Goal: Task Accomplishment & Management: Use online tool/utility

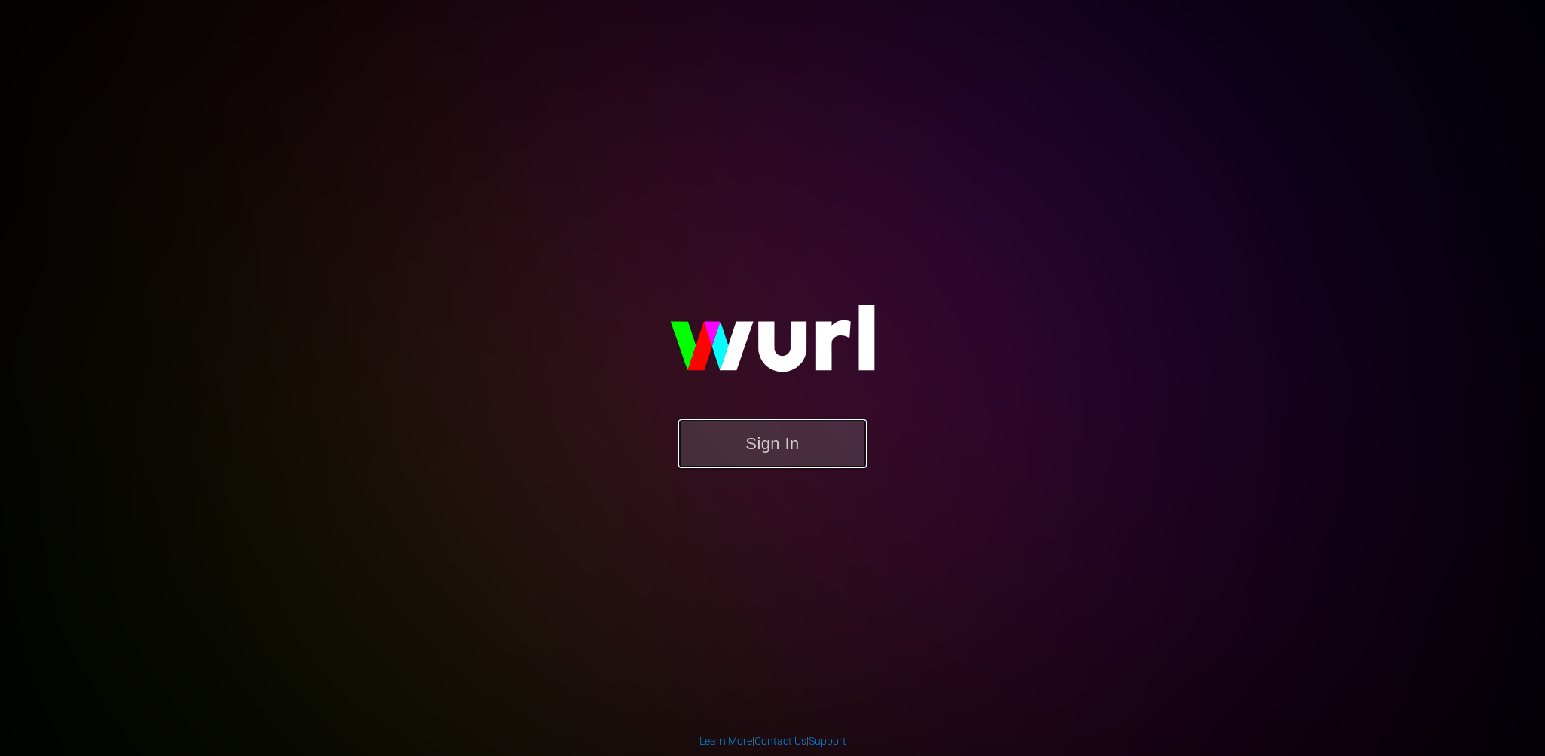
click at [766, 450] on button "Sign In" at bounding box center [772, 443] width 188 height 49
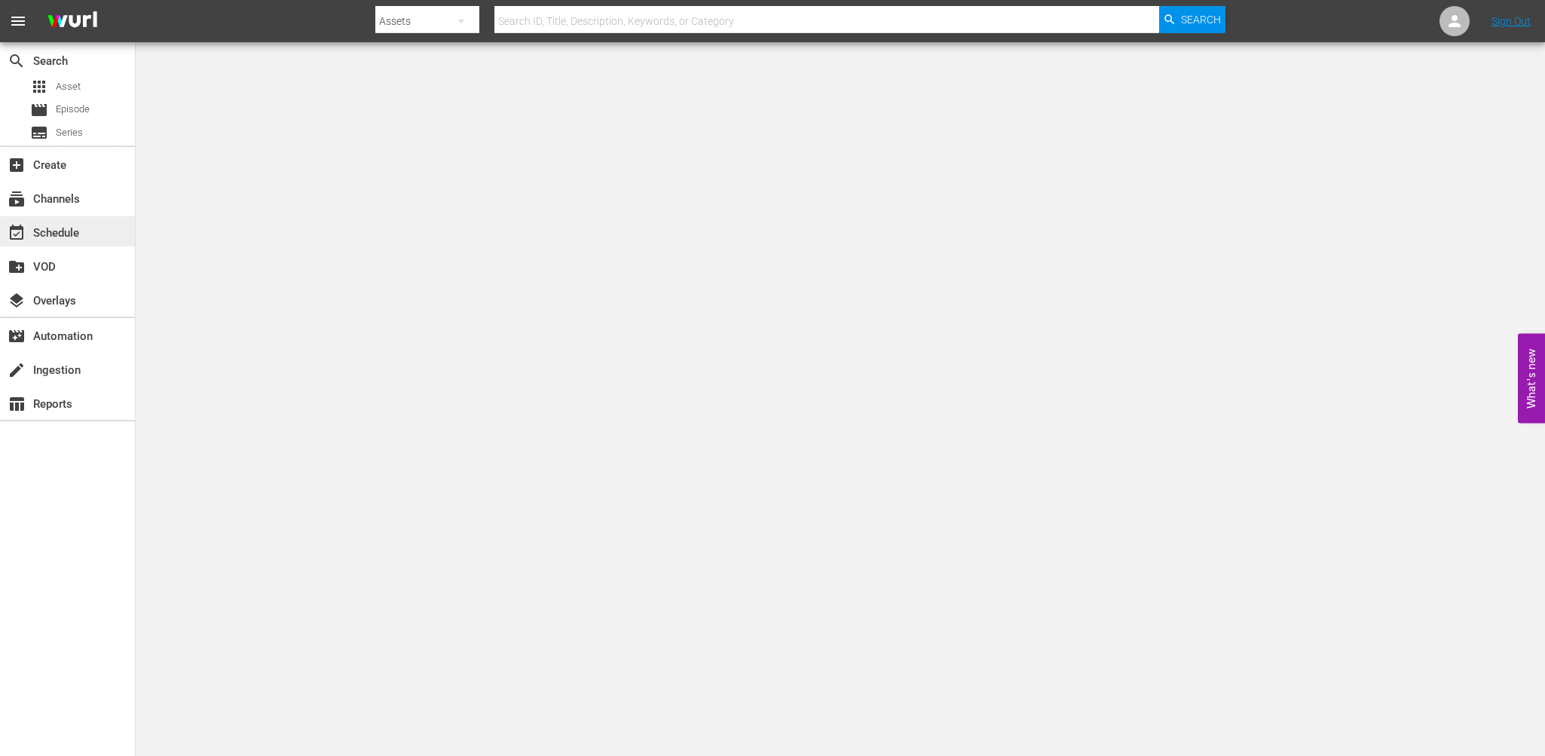
click at [48, 222] on div "event_available Schedule" at bounding box center [67, 231] width 135 height 30
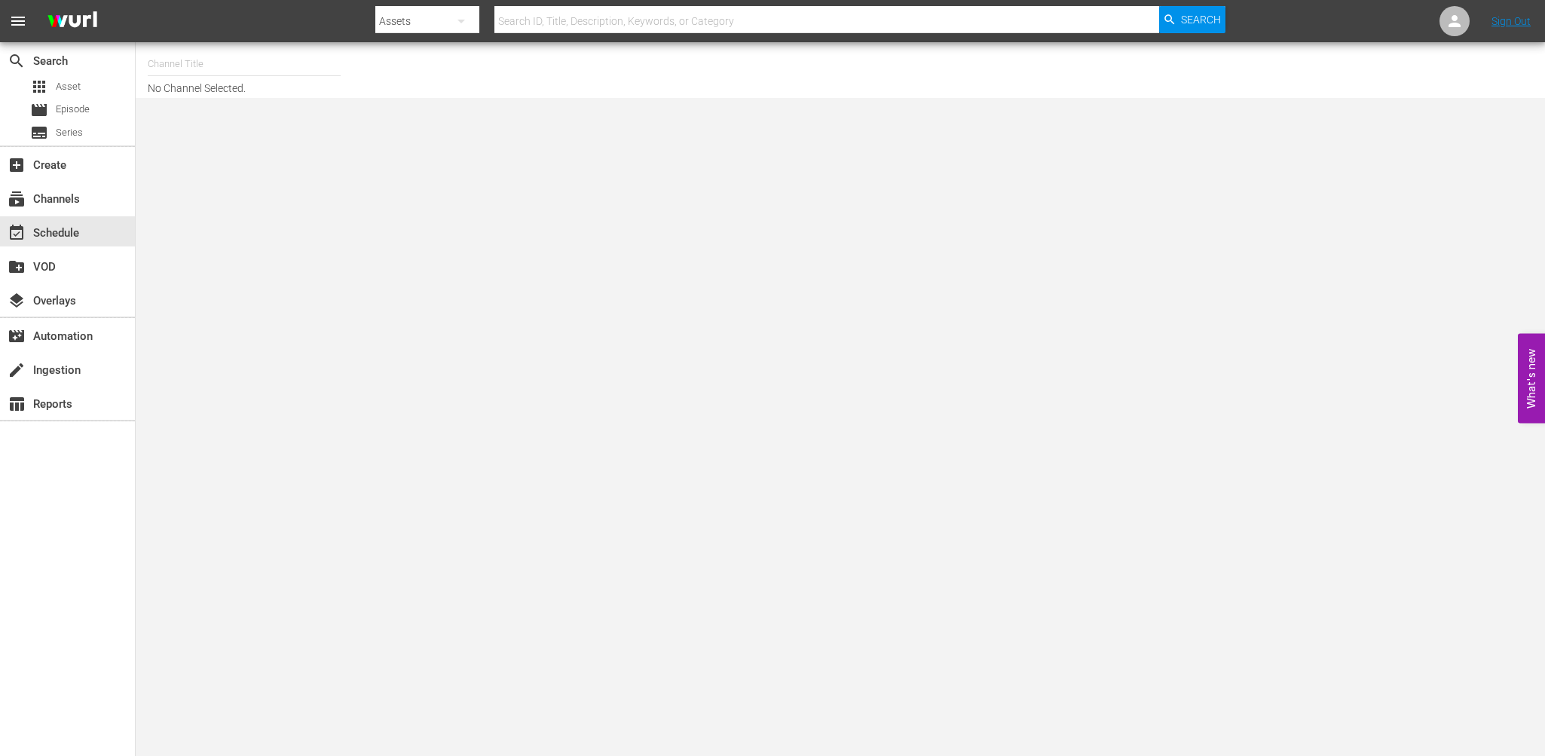
click at [175, 59] on input "text" at bounding box center [244, 64] width 193 height 36
click at [241, 100] on div "Soul Flix (1949 - free_tv_networks_pamgrierssoulflix_1)" at bounding box center [355, 106] width 390 height 36
type input "Soul Flix (1949 - free_tv_networks_pamgrierssoulflix_1)"
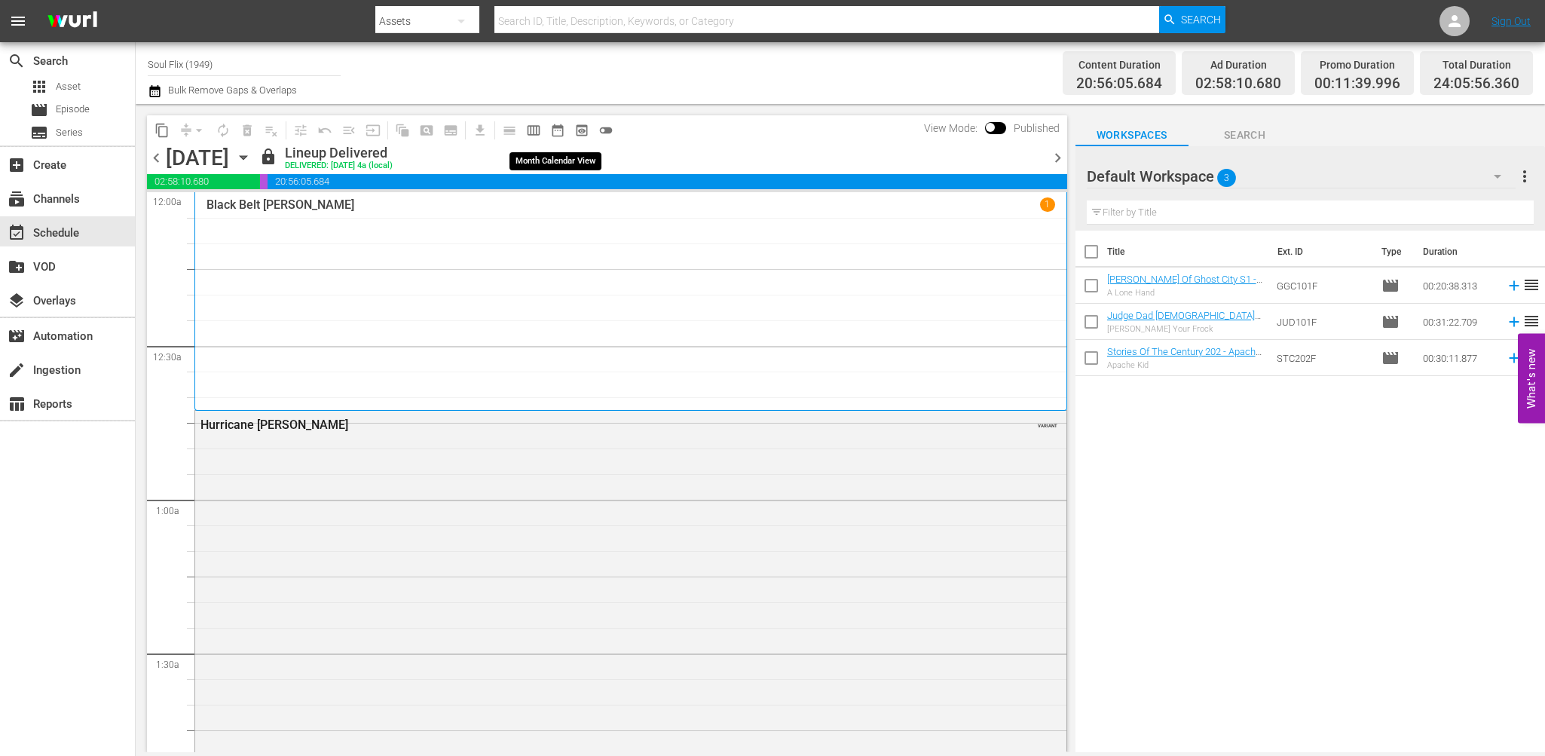
click at [560, 125] on span "date_range_outlined" at bounding box center [557, 130] width 15 height 15
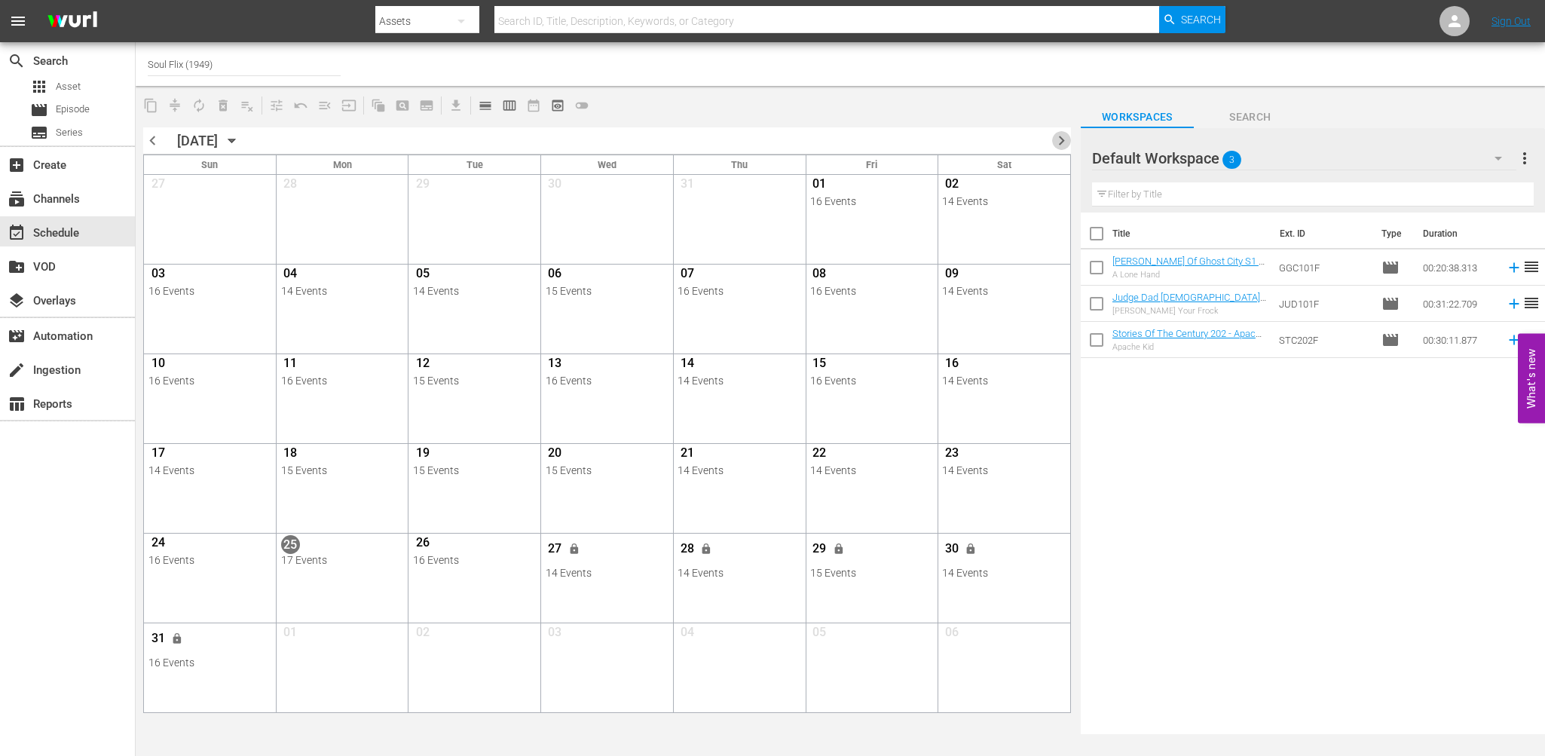
click at [1056, 139] on span "chevron_right" at bounding box center [1061, 140] width 19 height 19
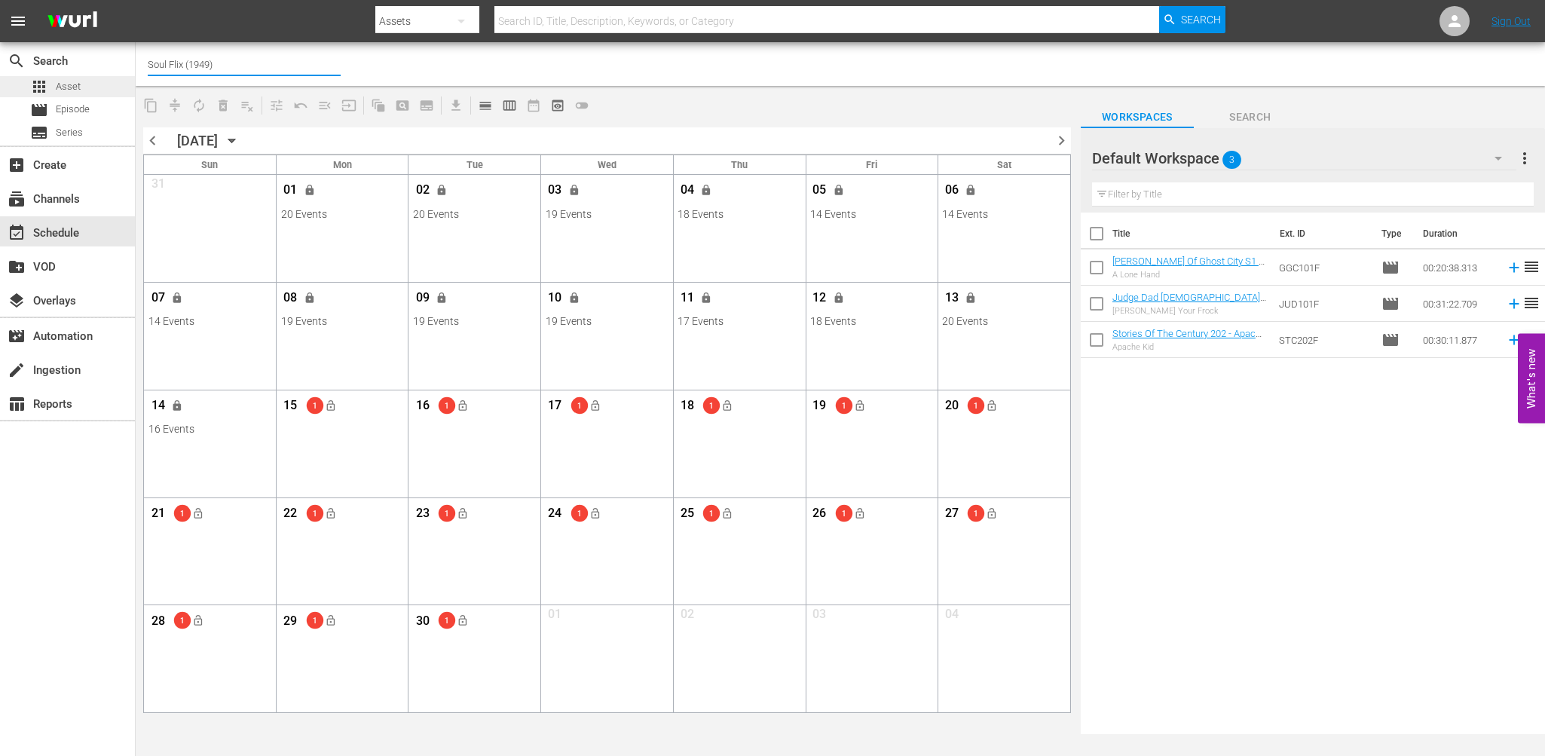
drag, startPoint x: 231, startPoint y: 69, endPoint x: 129, endPoint y: 80, distance: 103.0
click at [136, 0] on div "search Search apps Asset movie Episode subtitles Series add_box Create subscrip…" at bounding box center [840, 0] width 1409 height 0
